Goal: Information Seeking & Learning: Learn about a topic

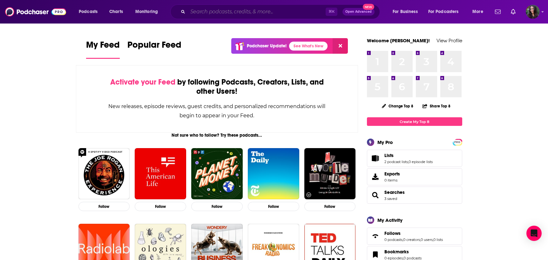
click at [209, 13] on input "Search podcasts, credits, & more..." at bounding box center [257, 12] width 138 height 10
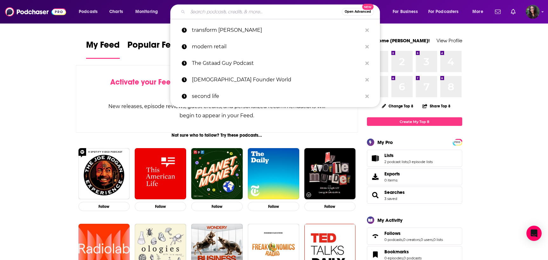
paste input "[PERSON_NAME] Health"
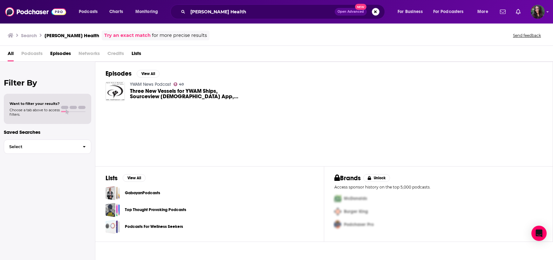
click at [55, 53] on span "Episodes" at bounding box center [60, 54] width 21 height 13
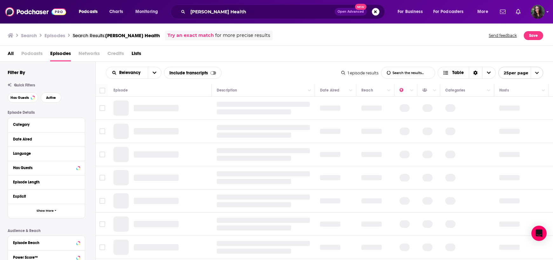
click at [11, 51] on span "All" at bounding box center [11, 54] width 6 height 13
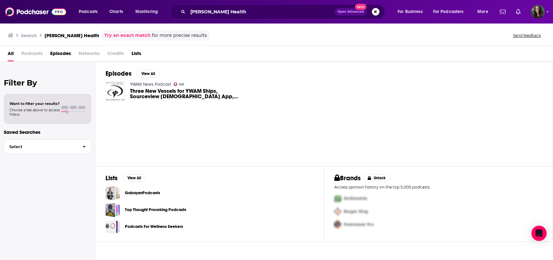
click at [33, 53] on span "Podcasts" at bounding box center [31, 54] width 21 height 13
click at [32, 54] on span "Podcasts" at bounding box center [31, 54] width 21 height 13
click at [219, 10] on input "[PERSON_NAME] Health" at bounding box center [261, 12] width 147 height 10
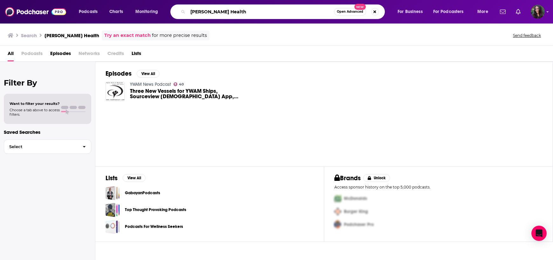
click at [219, 10] on input "[PERSON_NAME] Health" at bounding box center [261, 12] width 146 height 10
type input "[PERSON_NAME]"
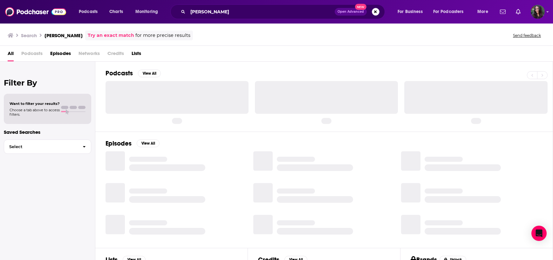
click at [300, 46] on div "All Podcasts Episodes Networks Credits Lists" at bounding box center [276, 54] width 553 height 16
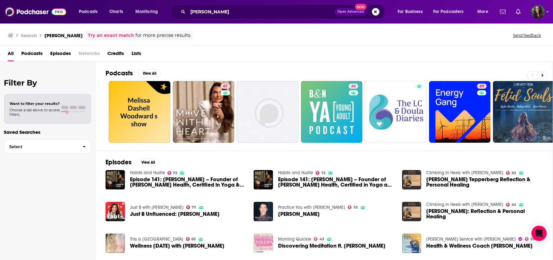
click at [32, 54] on span "Podcasts" at bounding box center [31, 54] width 21 height 13
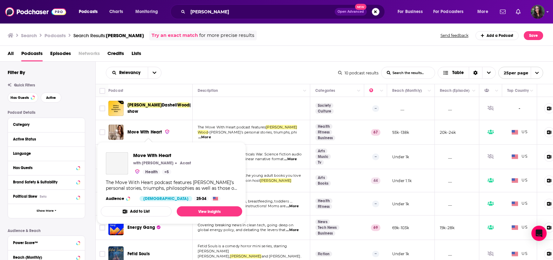
click at [131, 130] on span "Move With Heart" at bounding box center [144, 131] width 35 height 5
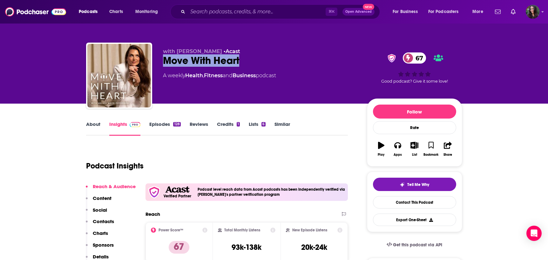
drag, startPoint x: 249, startPoint y: 61, endPoint x: 165, endPoint y: 63, distance: 83.9
click at [165, 63] on div "Move With Heart 67" at bounding box center [260, 60] width 194 height 12
copy h2 "Move With Heart"
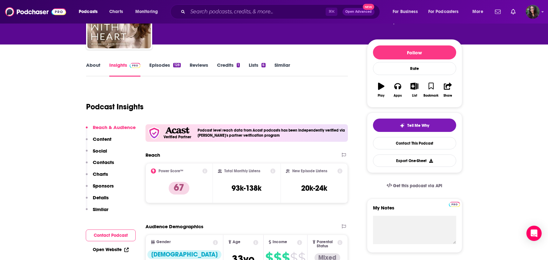
scroll to position [64, 0]
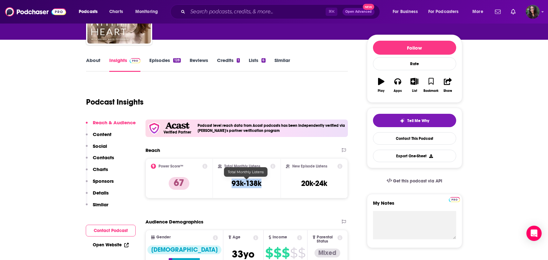
drag, startPoint x: 264, startPoint y: 183, endPoint x: 233, endPoint y: 181, distance: 31.3
click at [233, 181] on div "Total Monthly Listens 93k-138k" at bounding box center [247, 178] width 58 height 29
copy h3 "93k-138k"
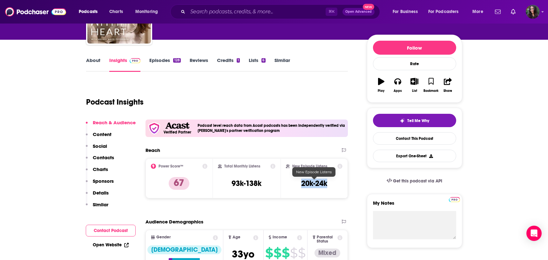
drag, startPoint x: 294, startPoint y: 183, endPoint x: 332, endPoint y: 182, distance: 37.5
click at [332, 182] on div "New Episode Listens 20k-24k" at bounding box center [314, 178] width 57 height 29
copy h3 "20k-24k"
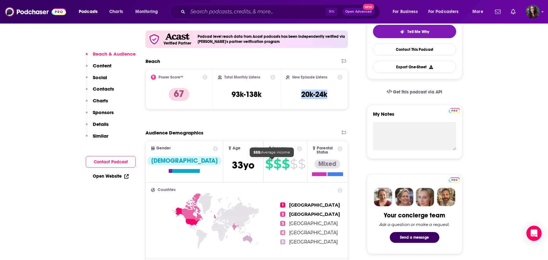
scroll to position [153, 0]
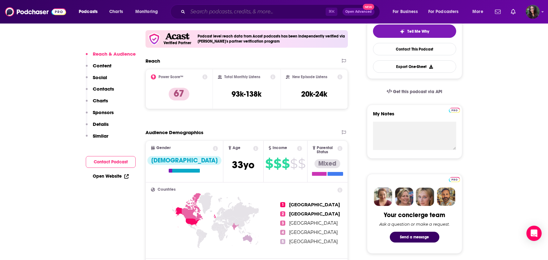
click at [208, 12] on input "Search podcasts, credits, & more..." at bounding box center [257, 12] width 138 height 10
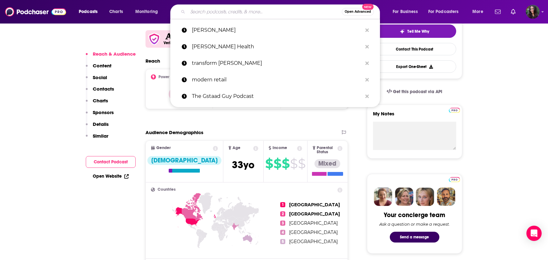
paste input "Wellness Process"
type input "Wellness Process"
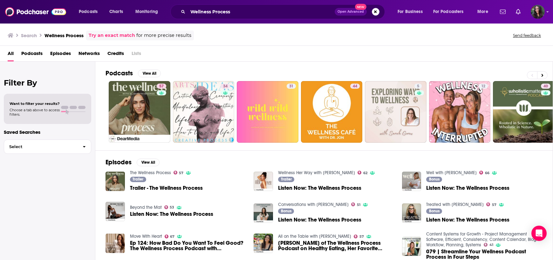
click at [175, 188] on span "Trailer - The Wellness Process" at bounding box center [166, 187] width 73 height 5
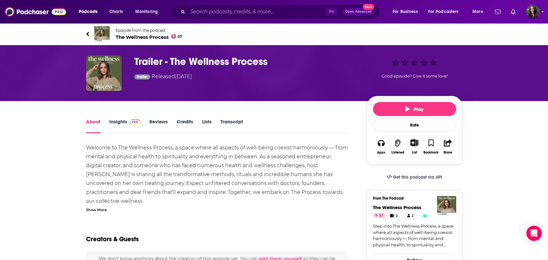
click at [144, 37] on span "The Wellness Process 57" at bounding box center [149, 37] width 67 height 6
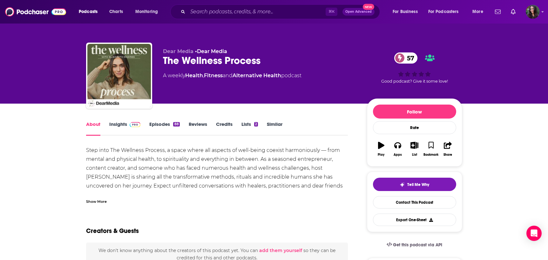
click at [215, 61] on div "The Wellness Process 57" at bounding box center [260, 60] width 194 height 12
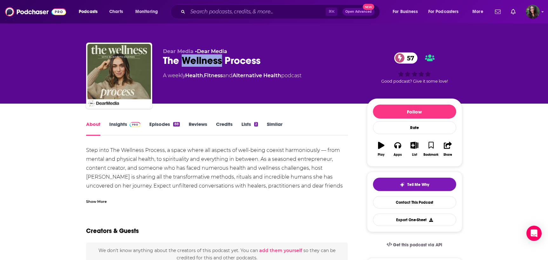
click at [215, 61] on div "The Wellness Process 57" at bounding box center [260, 60] width 194 height 12
copy div "The Wellness Process 57"
click at [125, 124] on link "Insights" at bounding box center [124, 128] width 31 height 15
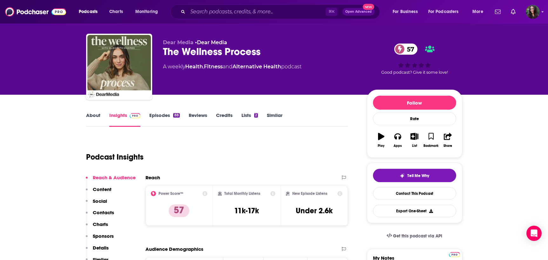
scroll to position [51, 0]
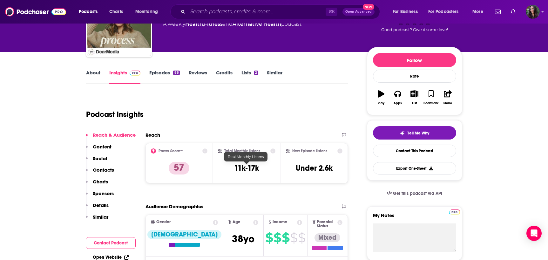
click at [241, 165] on h3 "11k-17k" at bounding box center [246, 168] width 25 height 10
copy div "11k-17k"
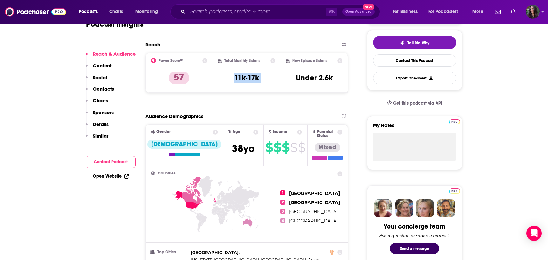
scroll to position [142, 0]
